Goal: Task Accomplishment & Management: Use online tool/utility

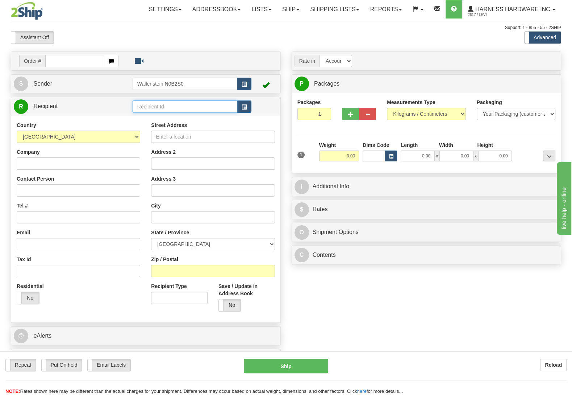
click at [156, 103] on input "text" at bounding box center [185, 106] width 105 height 12
type input "lescd"
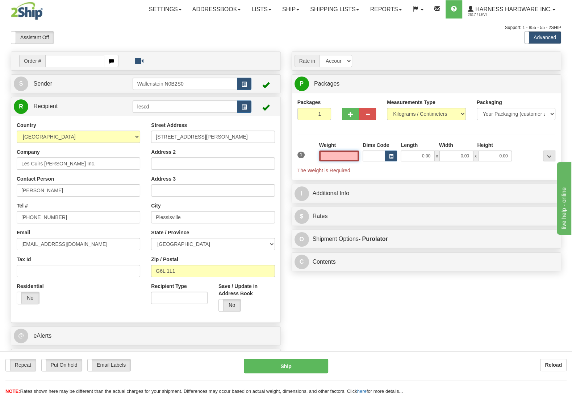
type input "7250424"
type input "13"
select select
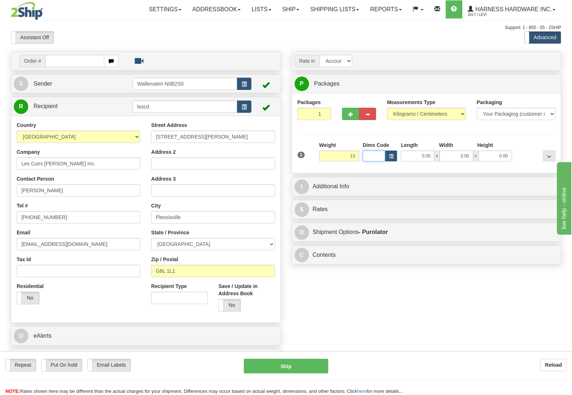
type input "13.00"
type input "202"
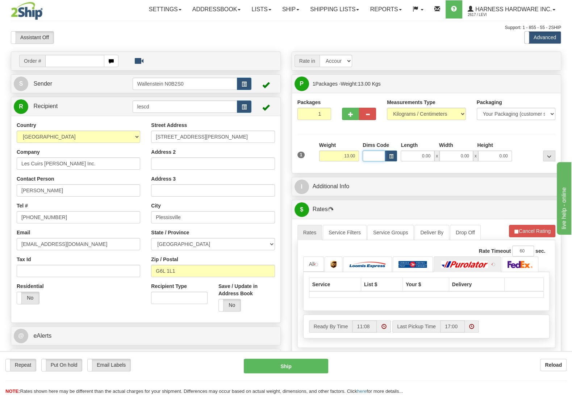
select select
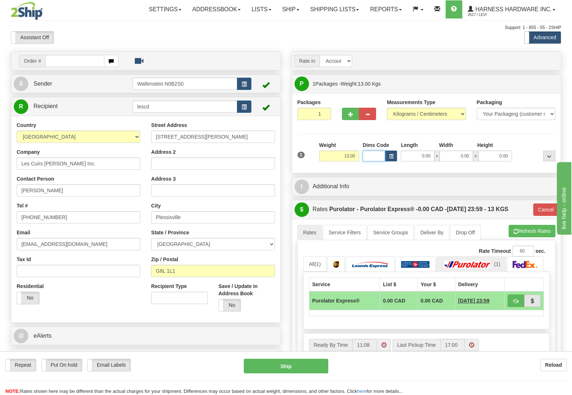
select select
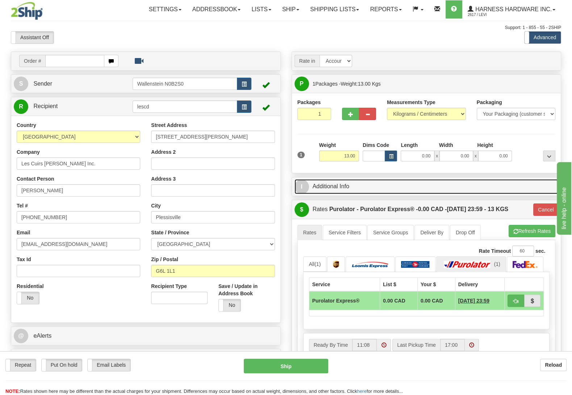
click at [358, 182] on link "I Additional Info" at bounding box center [427, 186] width 264 height 15
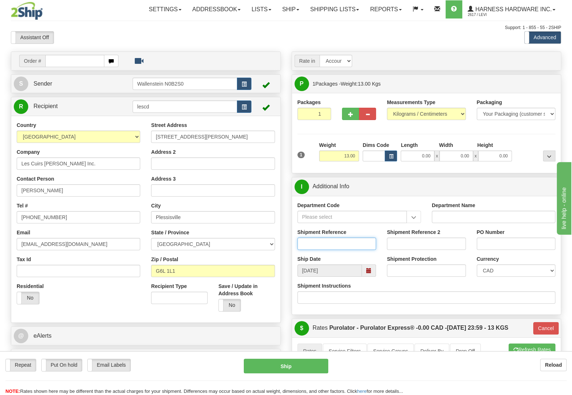
click at [342, 246] on input "Shipment Reference" at bounding box center [337, 243] width 79 height 12
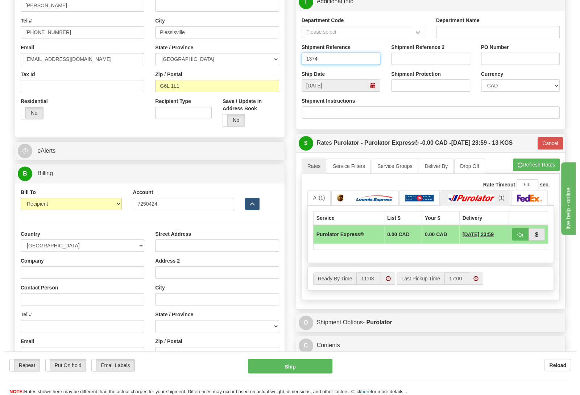
scroll to position [190, 0]
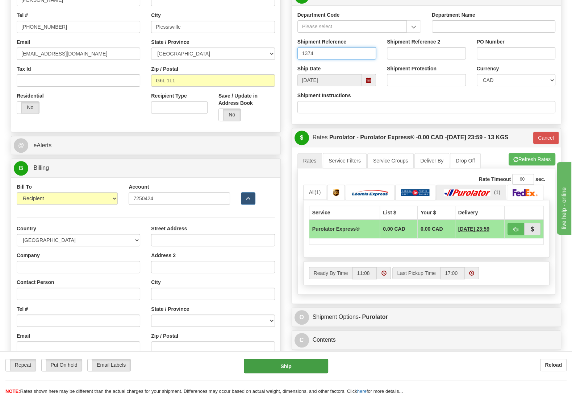
type input "1374"
click at [293, 362] on button "Ship" at bounding box center [286, 365] width 84 height 14
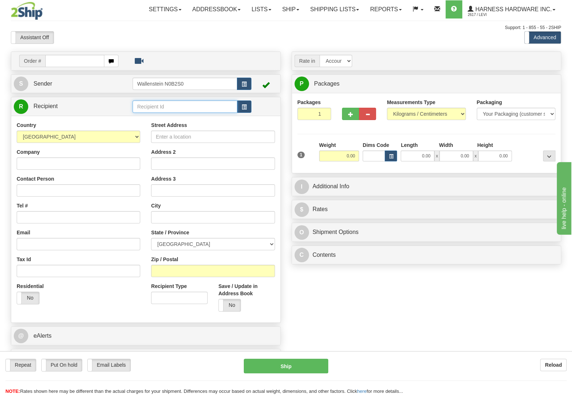
click at [152, 108] on input "text" at bounding box center [185, 106] width 105 height 12
type input "rexd"
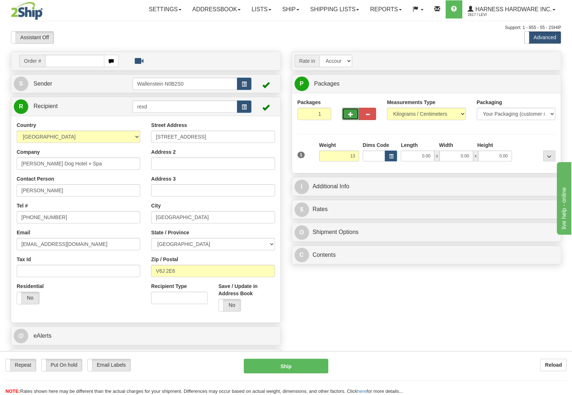
type input "13.00"
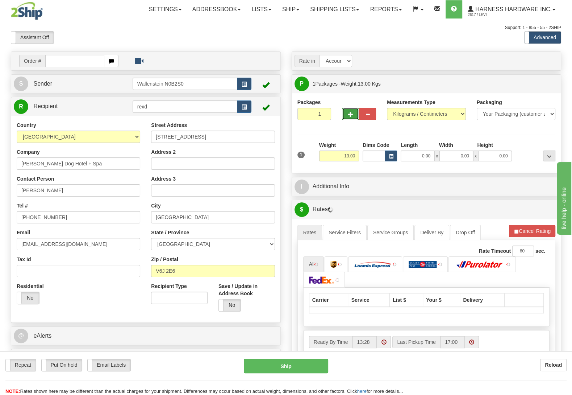
click at [349, 116] on span "button" at bounding box center [350, 114] width 5 height 5
radio input "true"
type input "2"
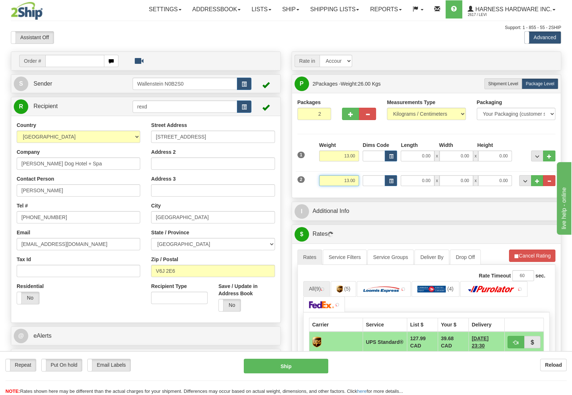
drag, startPoint x: 337, startPoint y: 179, endPoint x: 388, endPoint y: 189, distance: 52.0
click at [359, 186] on input "13.00" at bounding box center [339, 180] width 40 height 11
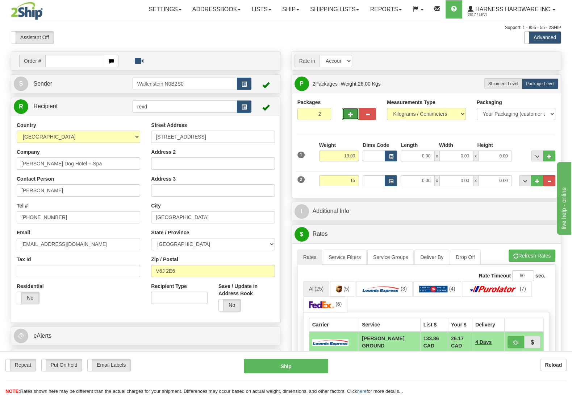
type input "15.00"
click at [350, 117] on span "button" at bounding box center [350, 114] width 5 height 5
type input "3"
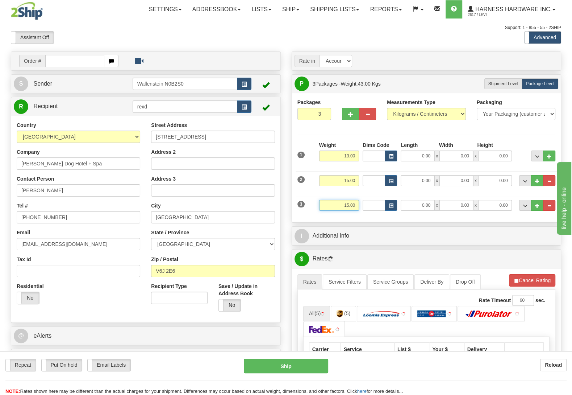
drag, startPoint x: 338, startPoint y: 210, endPoint x: 395, endPoint y: 217, distance: 57.3
click at [359, 211] on input "15.00" at bounding box center [339, 205] width 40 height 11
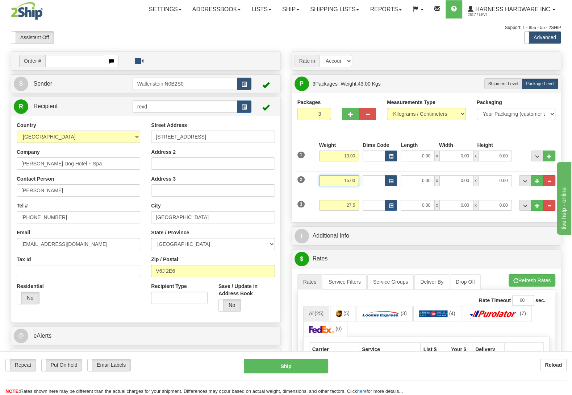
type input "27.50"
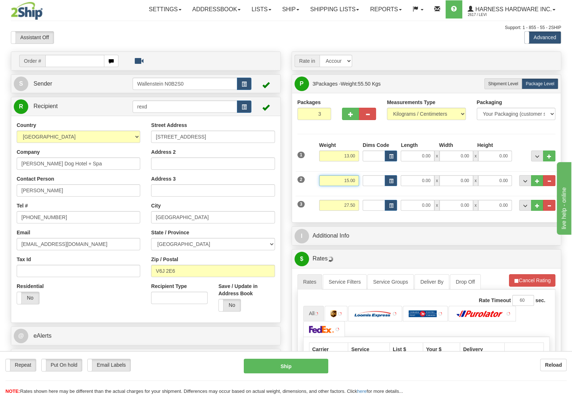
drag, startPoint x: 344, startPoint y: 181, endPoint x: 400, endPoint y: 190, distance: 56.5
click at [359, 186] on input "15.00" at bounding box center [339, 180] width 40 height 11
type input "16.00"
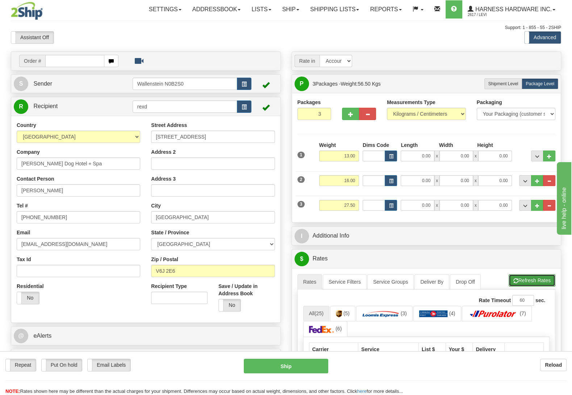
click at [522, 279] on button "Refresh Rates" at bounding box center [532, 280] width 47 height 12
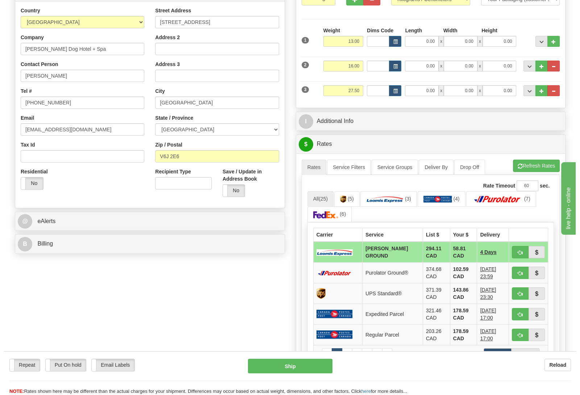
scroll to position [114, 0]
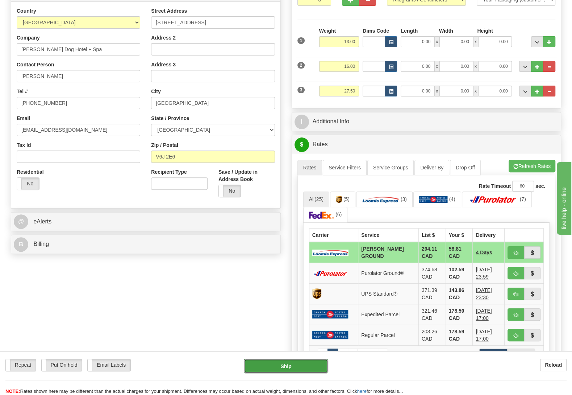
drag, startPoint x: 276, startPoint y: 368, endPoint x: 229, endPoint y: 317, distance: 69.2
click at [230, 319] on form "Pre-print Ship Docs. [GEOGRAPHIC_DATA] Close Consolidation Unit Close Consolida…" at bounding box center [286, 226] width 550 height 579
click at [229, 317] on div "Order # S Sender" at bounding box center [285, 207] width 561 height 541
click at [534, 163] on button "Refresh Rates" at bounding box center [532, 166] width 47 height 12
click at [297, 366] on button "Ship" at bounding box center [286, 365] width 84 height 14
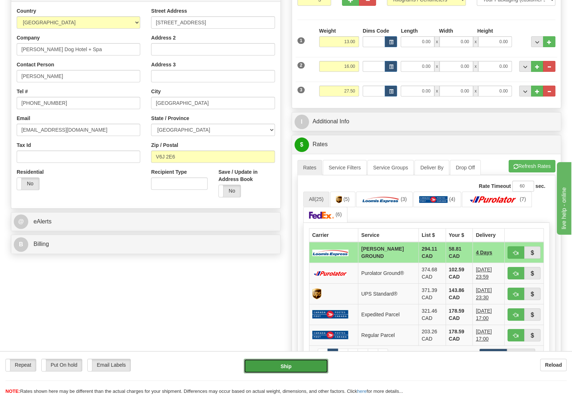
type input "DD"
